Goal: Task Accomplishment & Management: Use online tool/utility

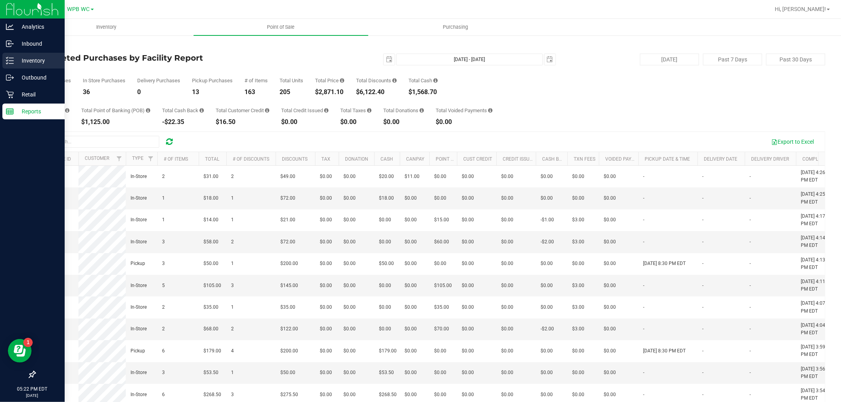
click at [30, 62] on p "Inventory" at bounding box center [37, 60] width 47 height 9
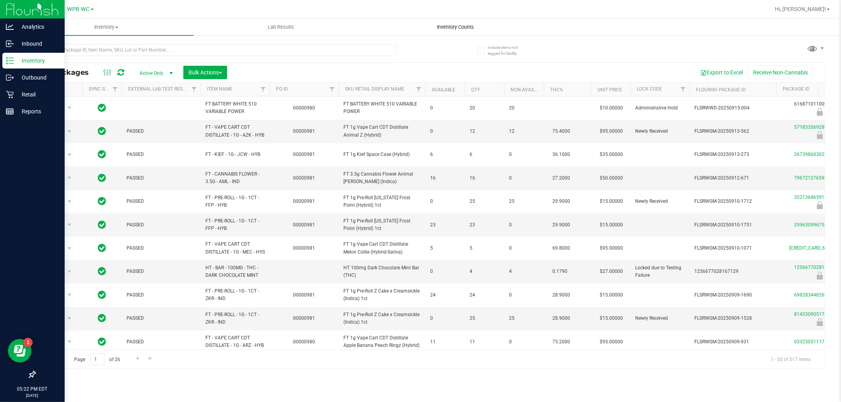
click at [461, 28] on span "Inventory Counts" at bounding box center [455, 27] width 58 height 7
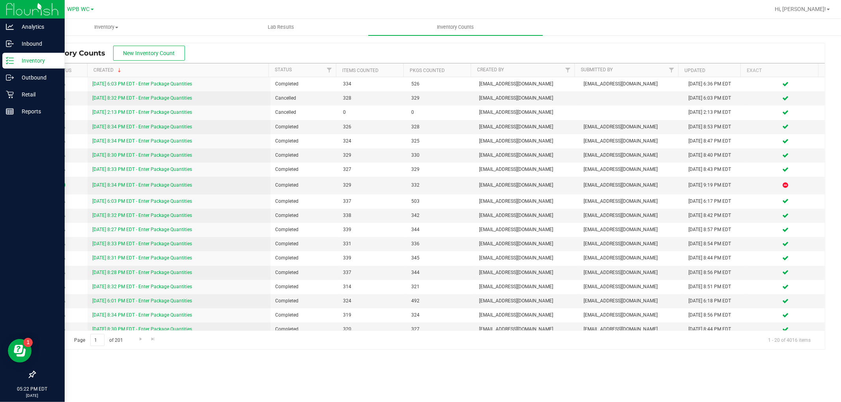
click at [31, 66] on div "Inventory" at bounding box center [33, 61] width 62 height 16
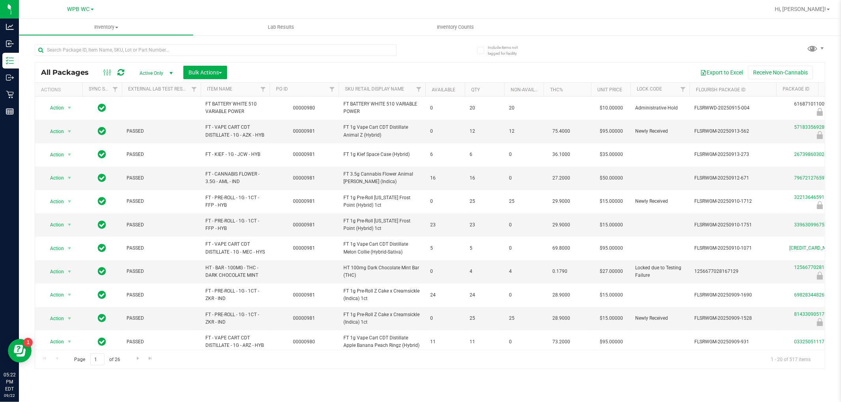
click at [410, 88] on th "Sku Retail Display Name" at bounding box center [382, 90] width 87 height 14
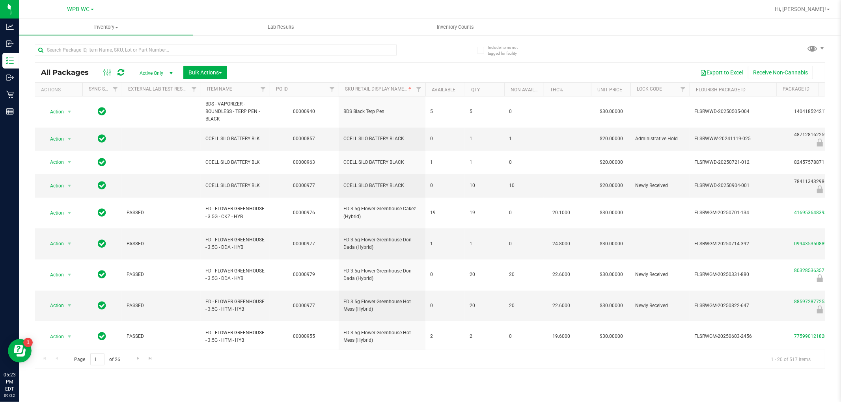
click at [730, 72] on button "Export to Excel" at bounding box center [721, 72] width 53 height 13
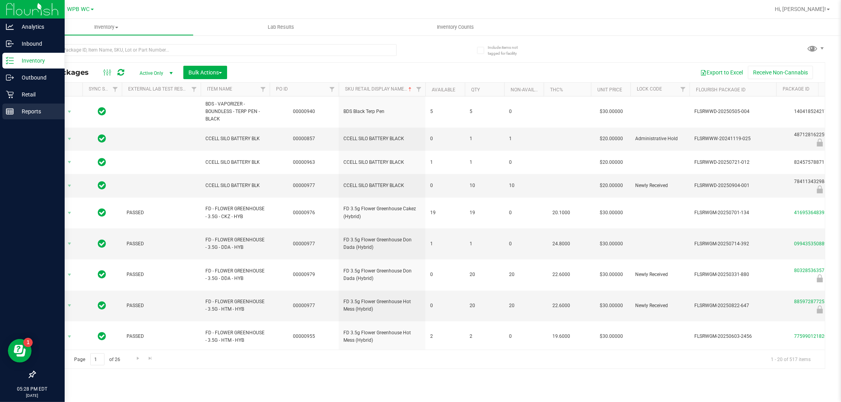
click at [11, 113] on line at bounding box center [11, 112] width 0 height 4
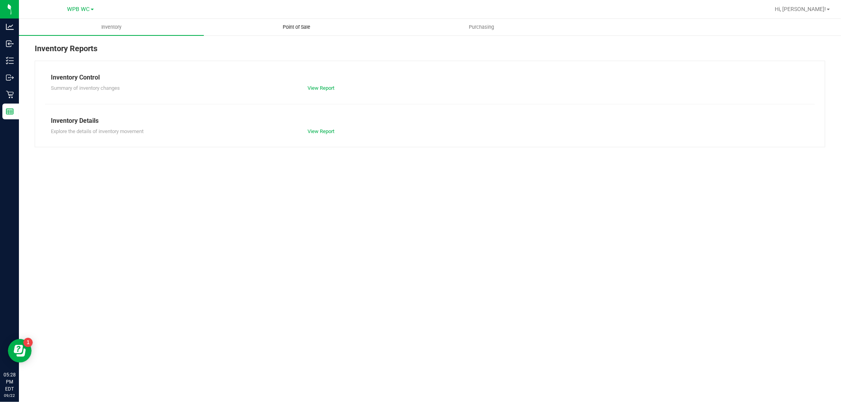
click at [293, 28] on span "Point of Sale" at bounding box center [296, 27] width 49 height 7
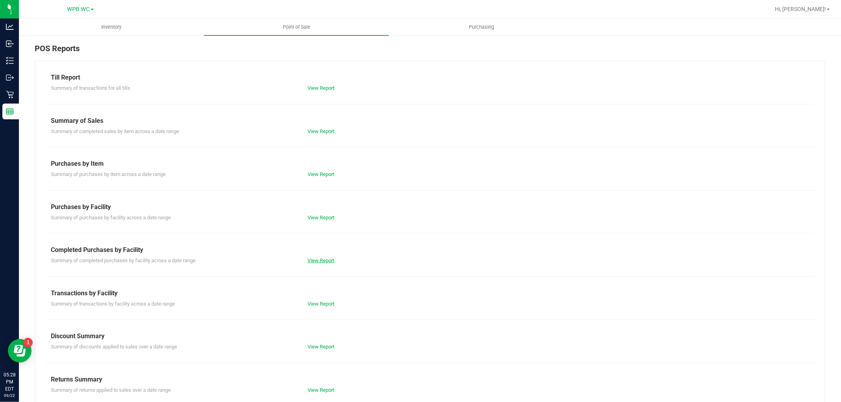
click at [326, 260] on link "View Report" at bounding box center [320, 261] width 27 height 6
